Goal: Information Seeking & Learning: Learn about a topic

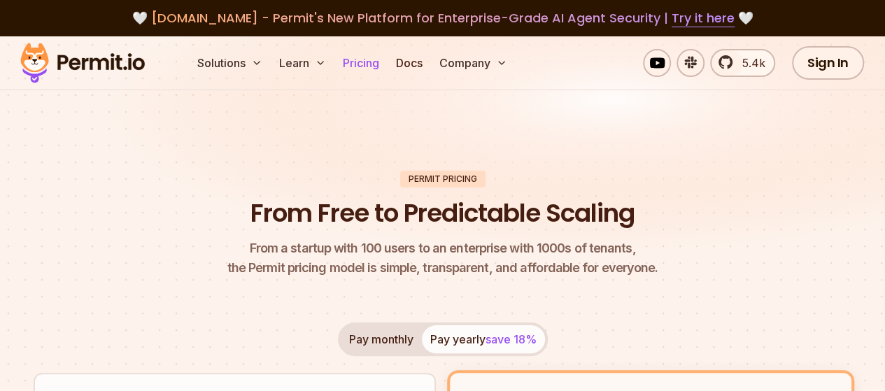
click at [345, 66] on link "Pricing" at bounding box center [361, 63] width 48 height 28
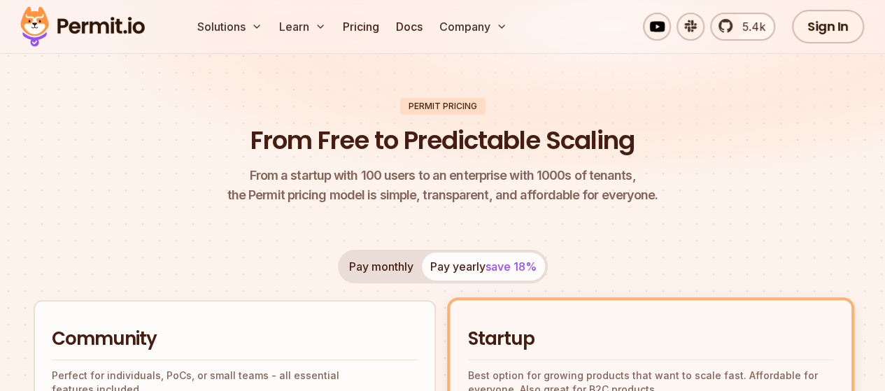
scroll to position [284, 0]
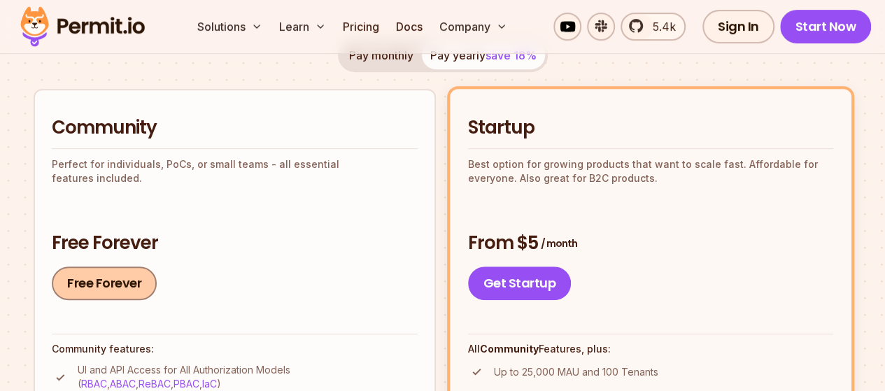
click at [91, 293] on link "Free Forever" at bounding box center [104, 283] width 105 height 34
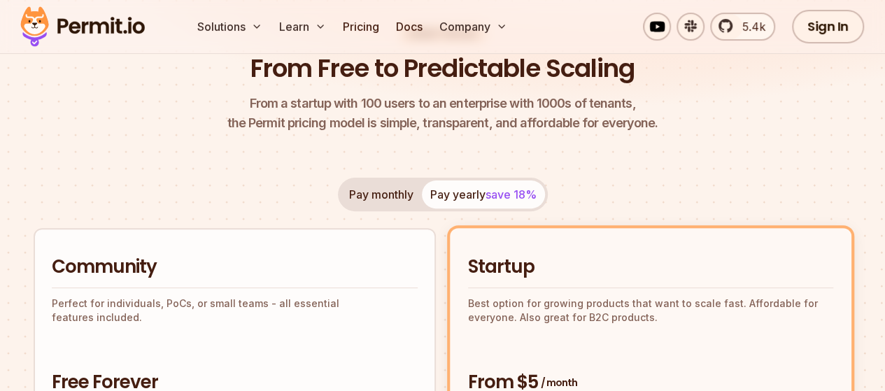
scroll to position [0, 0]
